Goal: Find specific page/section

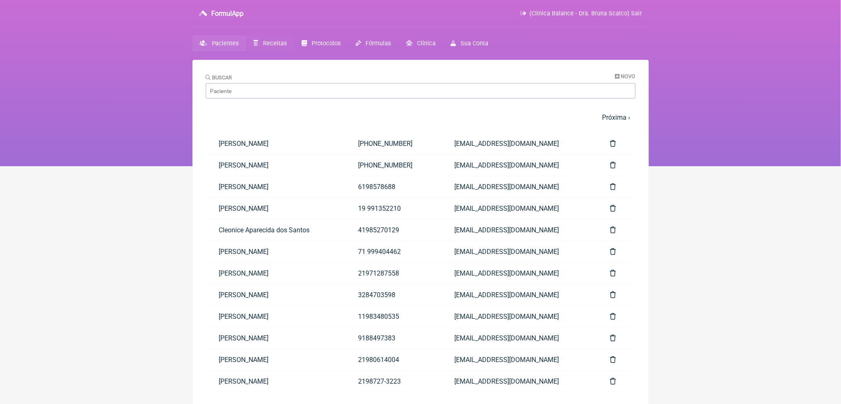
click at [287, 47] on span "Receitas" at bounding box center [275, 43] width 24 height 7
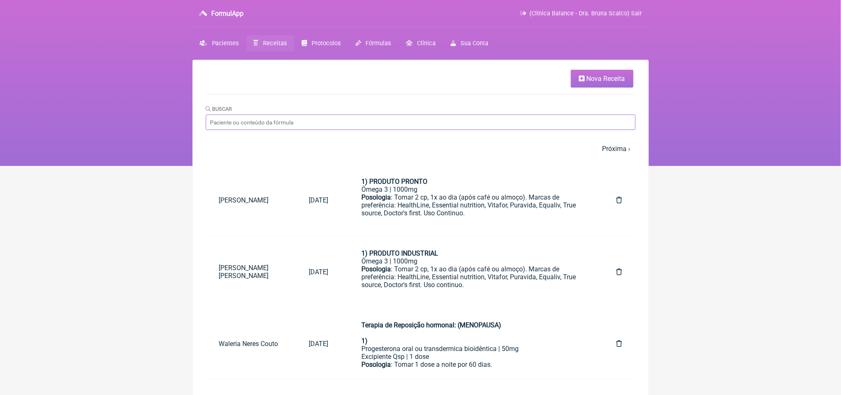
click at [270, 130] on input "Buscar" at bounding box center [421, 122] width 430 height 15
type input "[PERSON_NAME]"
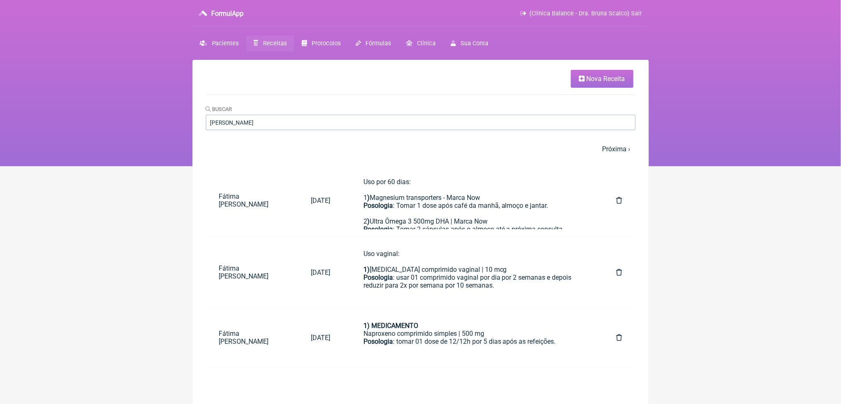
click at [186, 165] on nav "FormulApp (Clínica Balance - Dra. Bruna Scalco) Sair [GEOGRAPHIC_DATA] Receitas…" at bounding box center [420, 83] width 841 height 166
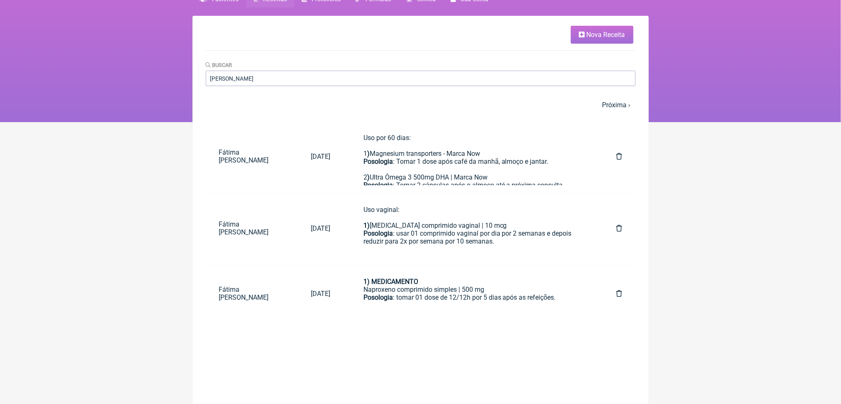
scroll to position [60, 0]
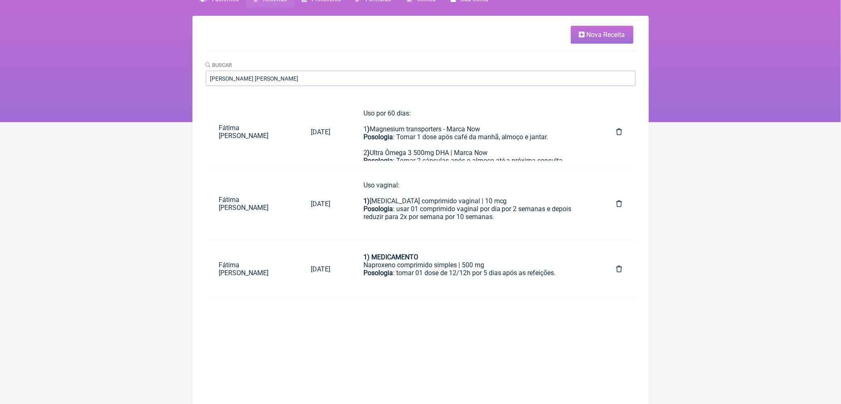
scroll to position [60, 0]
